Goal: Task Accomplishment & Management: Use online tool/utility

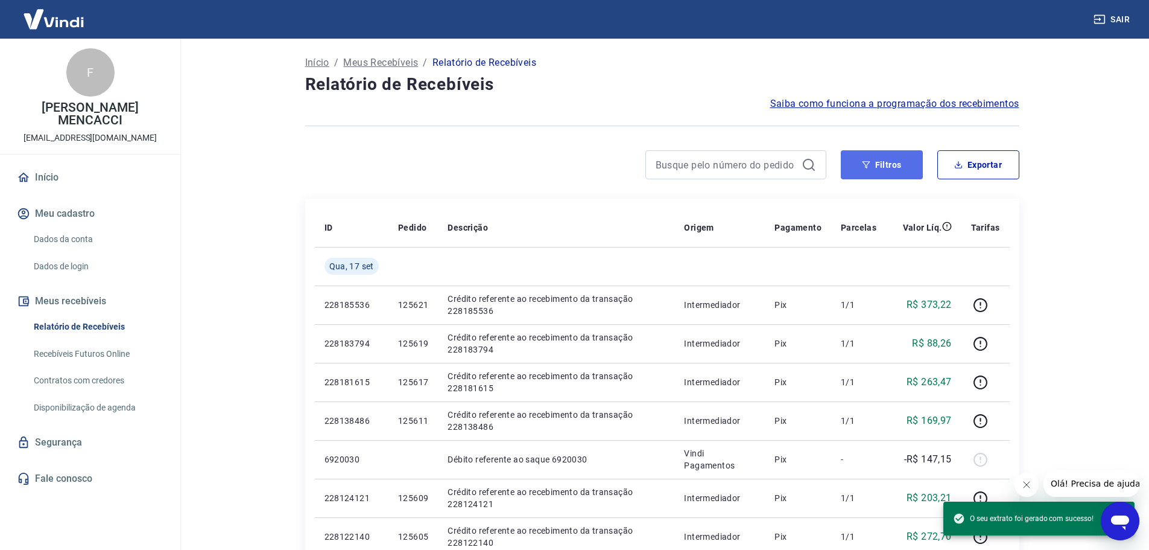
click at [889, 154] on button "Filtros" at bounding box center [882, 164] width 82 height 29
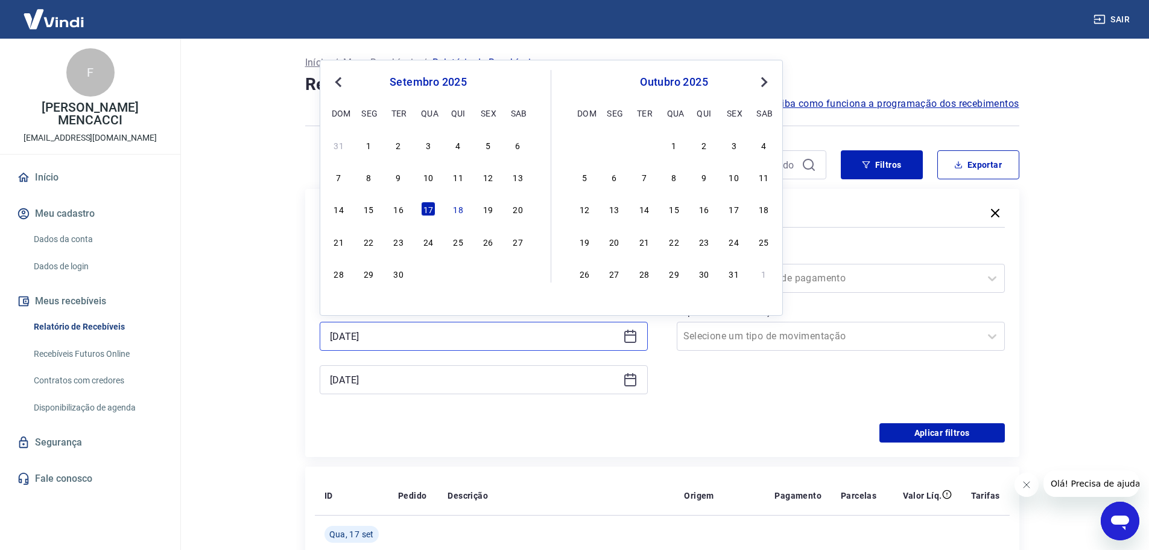
click at [384, 343] on input "[DATE]" at bounding box center [474, 336] width 288 height 18
click at [399, 144] on div "2" at bounding box center [398, 145] width 14 height 14
type input "[DATE]"
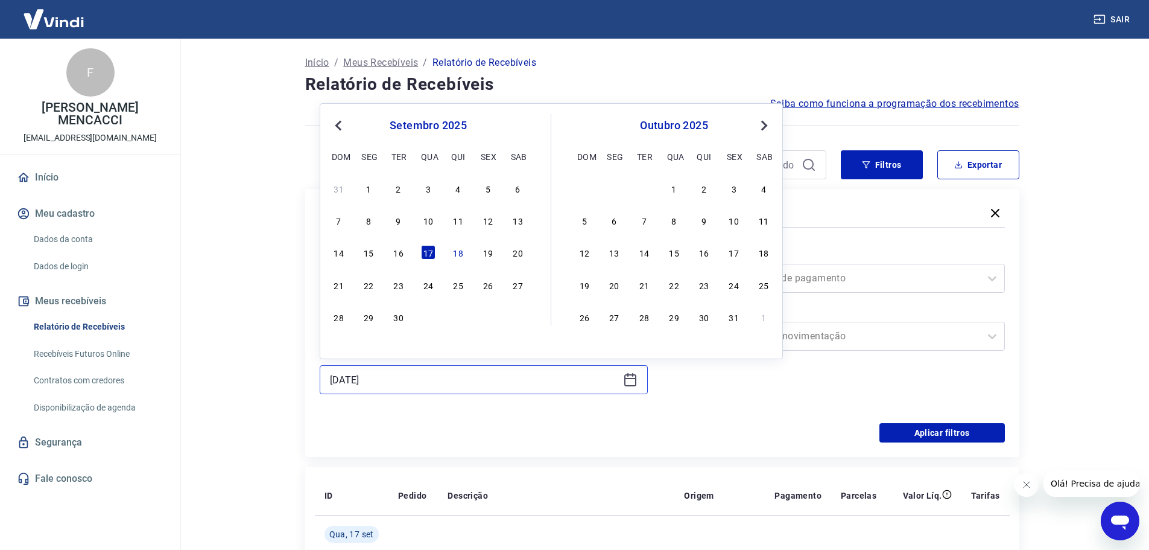
click at [381, 382] on input "[DATE]" at bounding box center [474, 379] width 288 height 18
click at [399, 188] on div "2" at bounding box center [398, 188] width 14 height 14
type input "[DATE]"
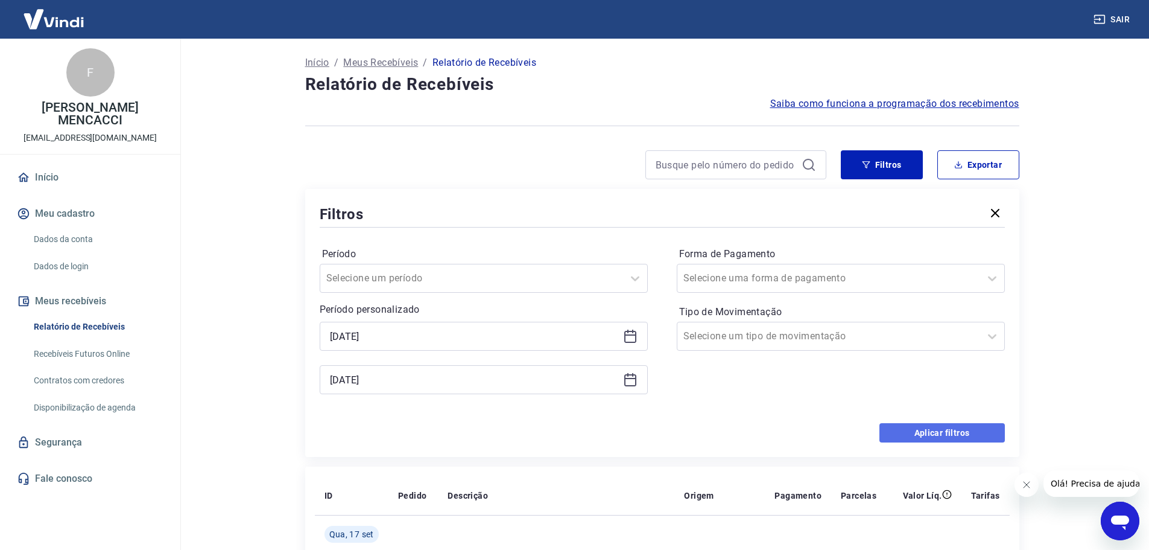
click at [925, 429] on button "Aplicar filtros" at bounding box center [941, 432] width 125 height 19
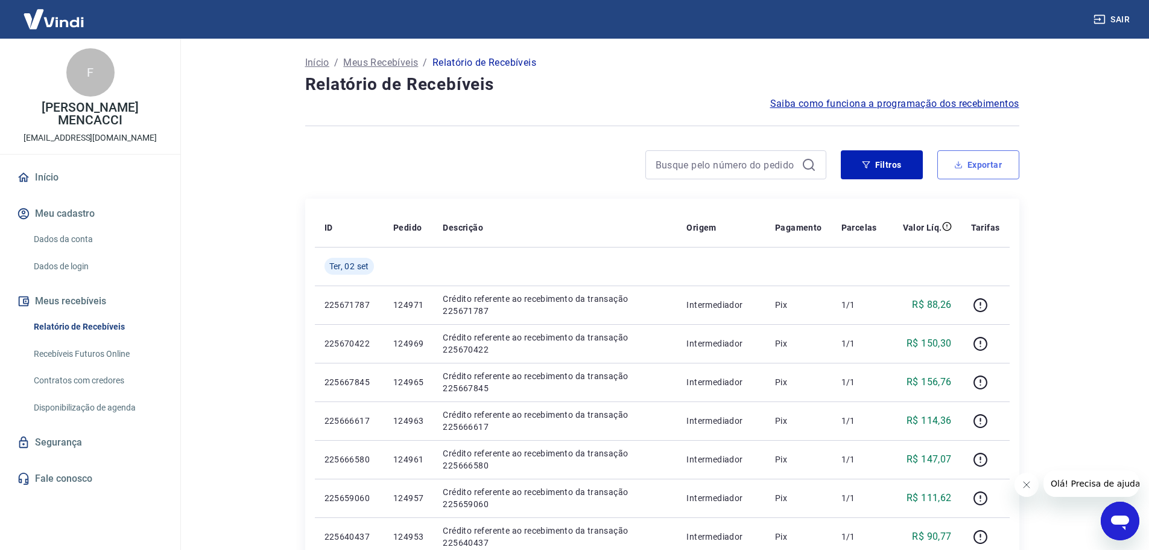
click at [972, 168] on button "Exportar" at bounding box center [978, 164] width 82 height 29
type input "[DATE]"
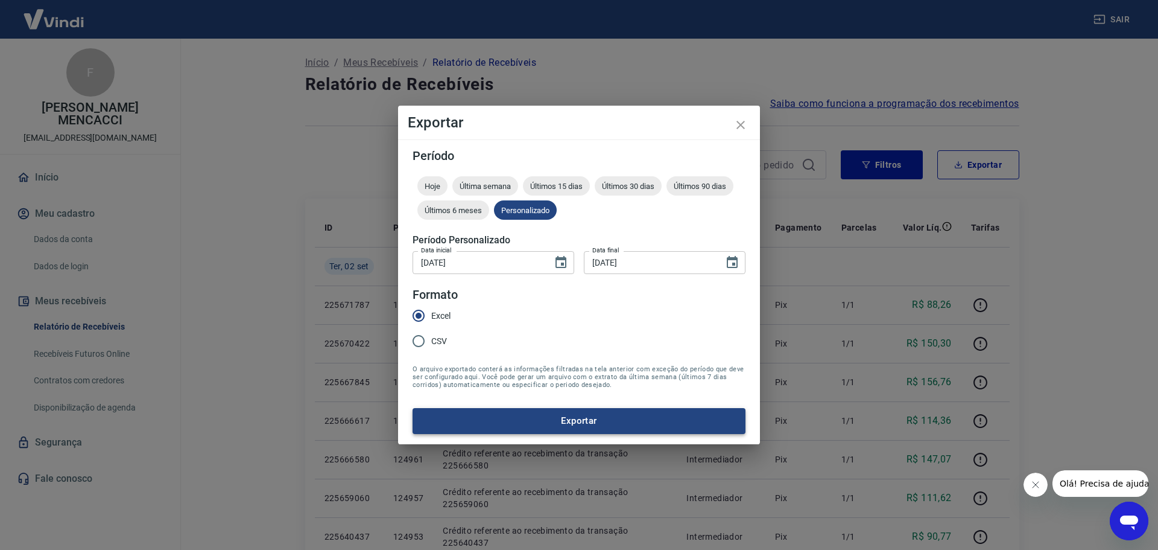
click at [572, 421] on button "Exportar" at bounding box center [579, 420] width 333 height 25
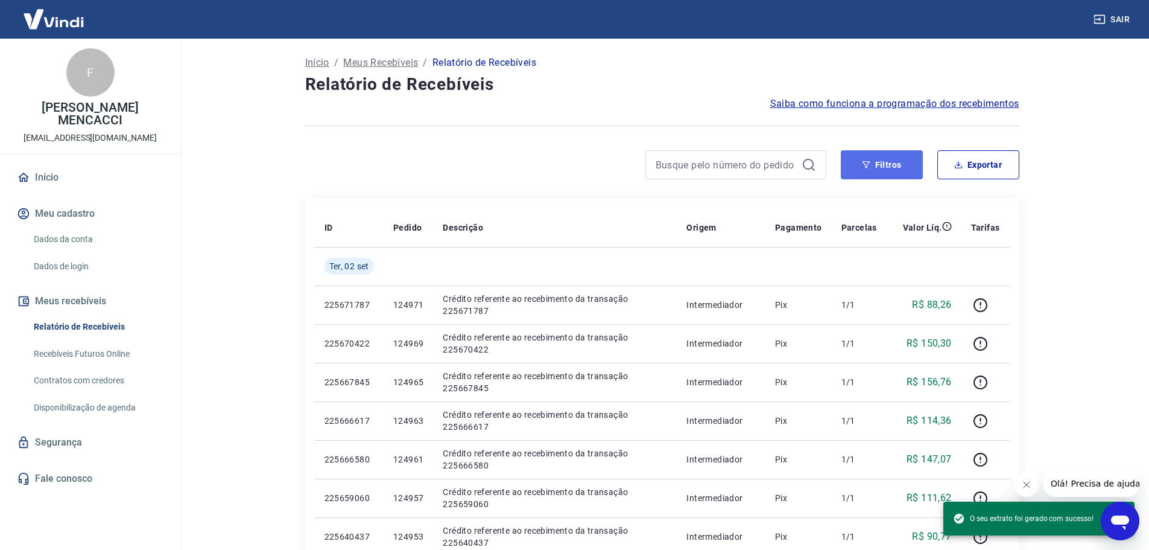
click at [867, 165] on icon "button" at bounding box center [866, 164] width 8 height 7
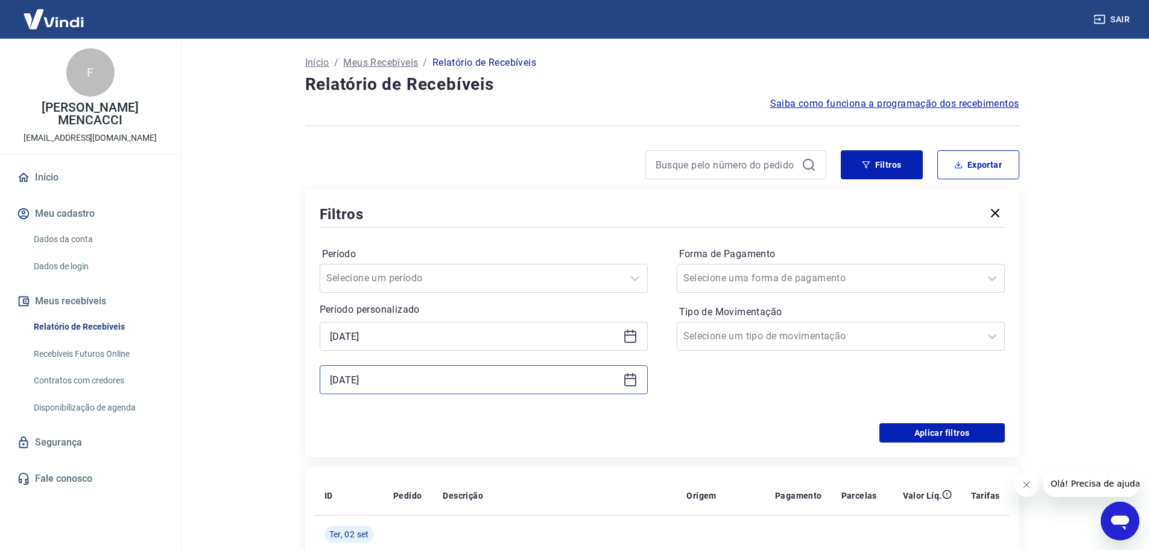
click at [334, 376] on input "[DATE]" at bounding box center [474, 379] width 288 height 18
click at [425, 455] on div "Filtros Período Selecione um período Período personalizado [DATE] [DATE] Forma …" at bounding box center [662, 323] width 714 height 268
click at [362, 328] on input "[DATE]" at bounding box center [474, 336] width 288 height 18
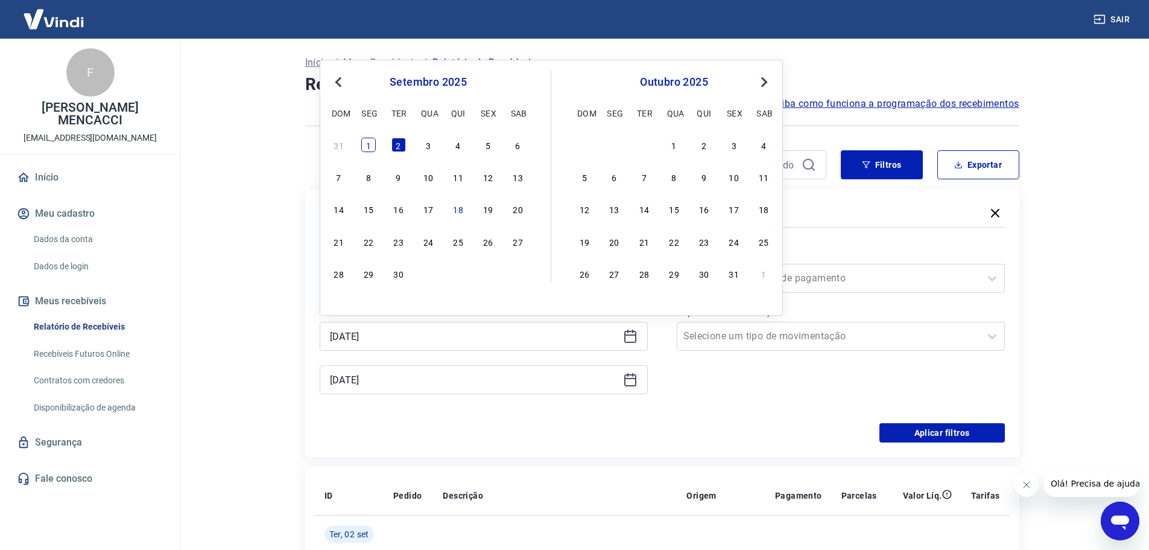
click at [373, 144] on div "1" at bounding box center [368, 145] width 14 height 14
type input "[DATE]"
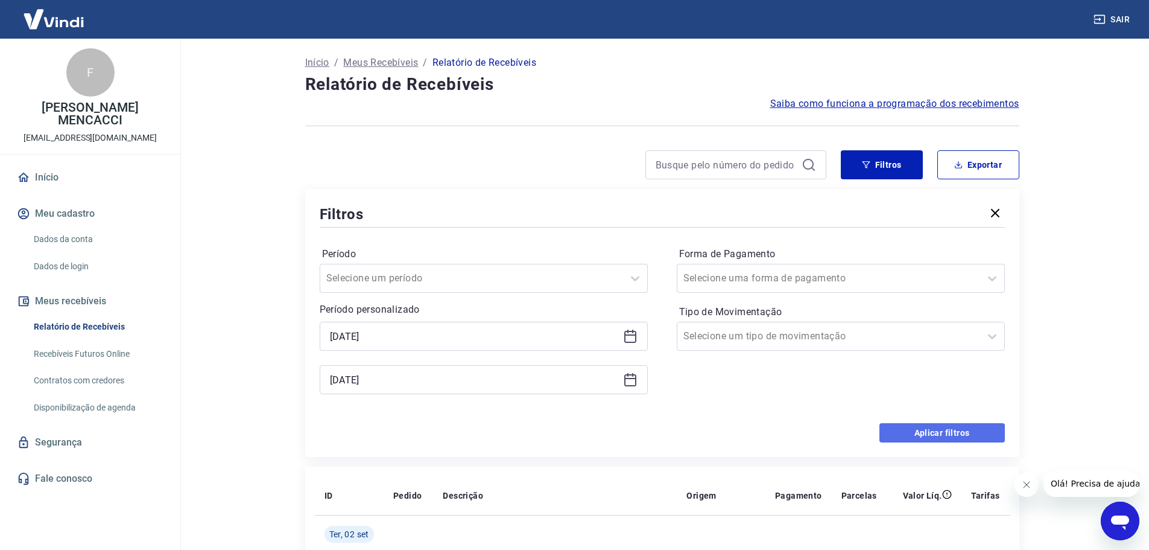
click at [941, 432] on button "Aplicar filtros" at bounding box center [941, 432] width 125 height 19
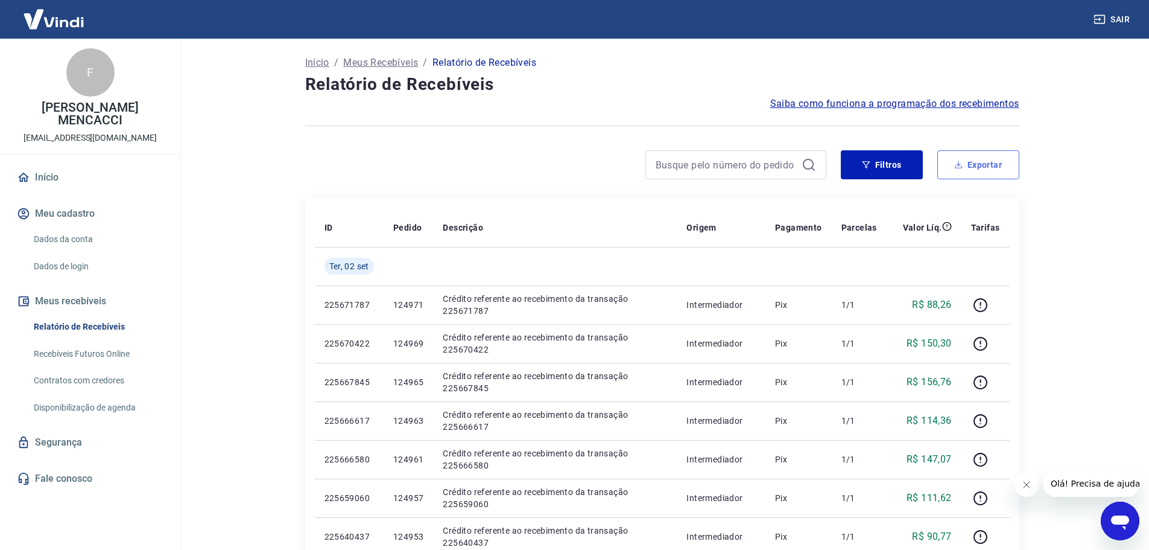
click at [980, 161] on button "Exportar" at bounding box center [978, 164] width 82 height 29
type input "[DATE]"
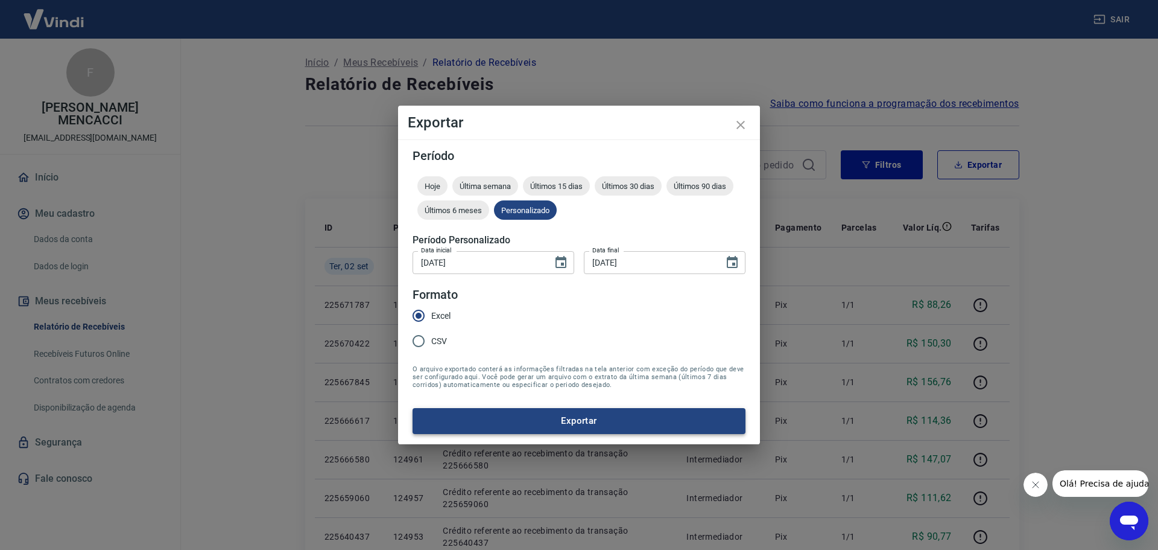
click at [567, 422] on button "Exportar" at bounding box center [579, 420] width 333 height 25
